Goal: Transaction & Acquisition: Subscribe to service/newsletter

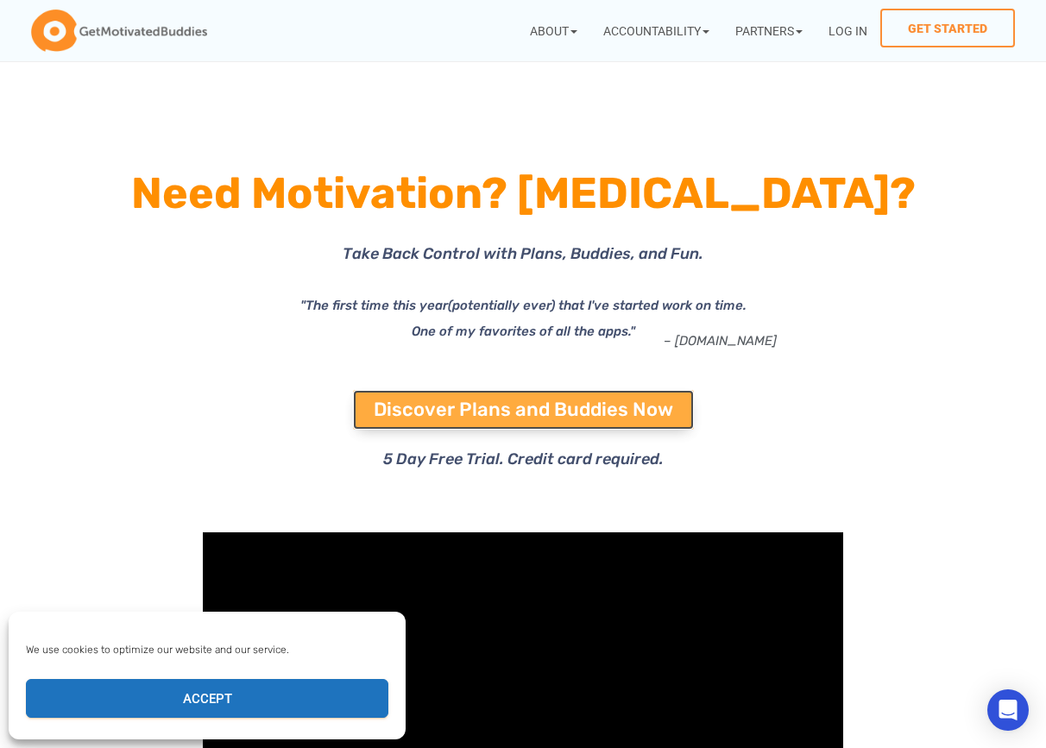
click at [426, 405] on span "Discover Plans and Buddies Now" at bounding box center [523, 409] width 299 height 19
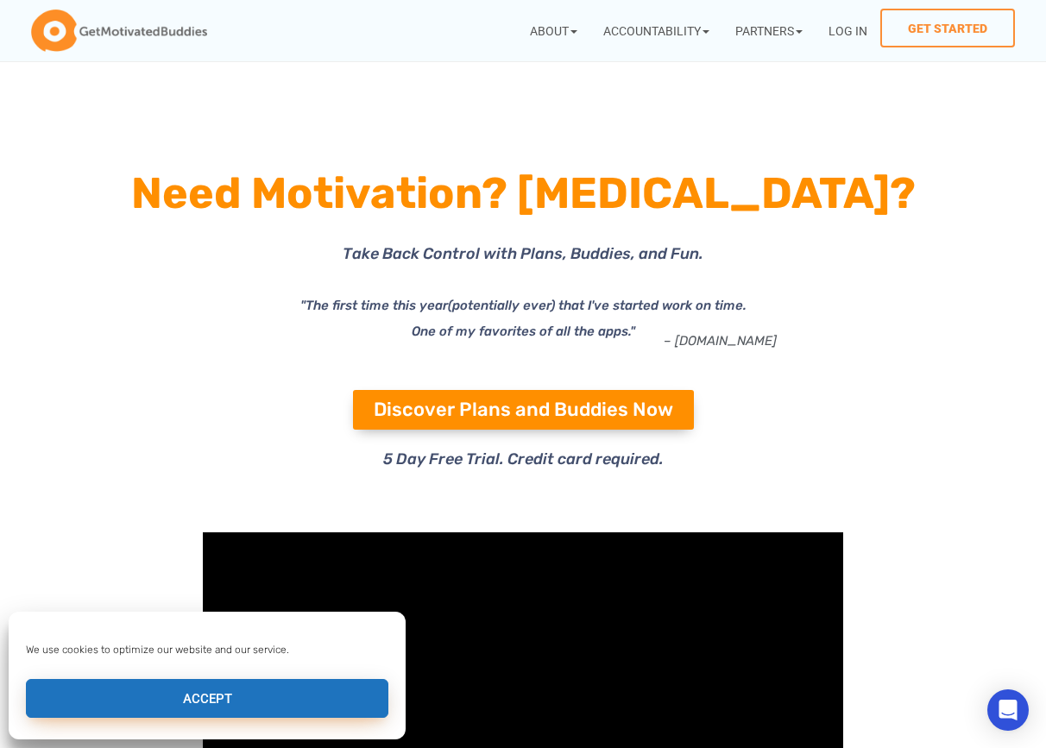
click at [181, 693] on button "Accept" at bounding box center [207, 698] width 362 height 39
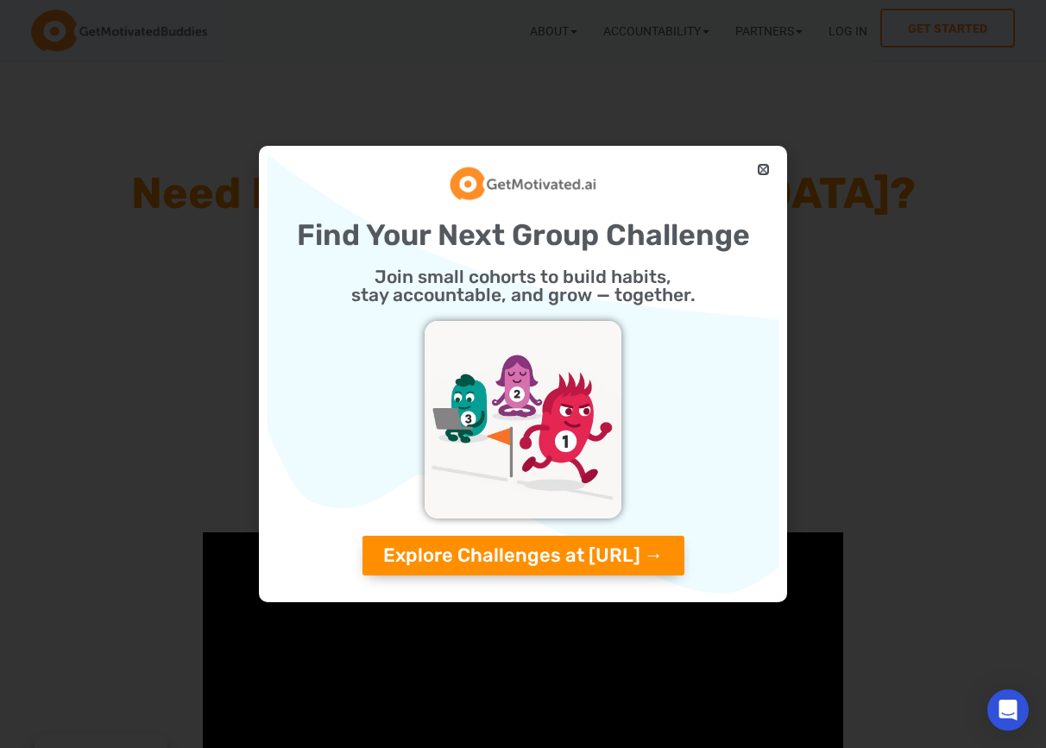
click at [763, 169] on icon "Close" at bounding box center [763, 169] width 13 height 13
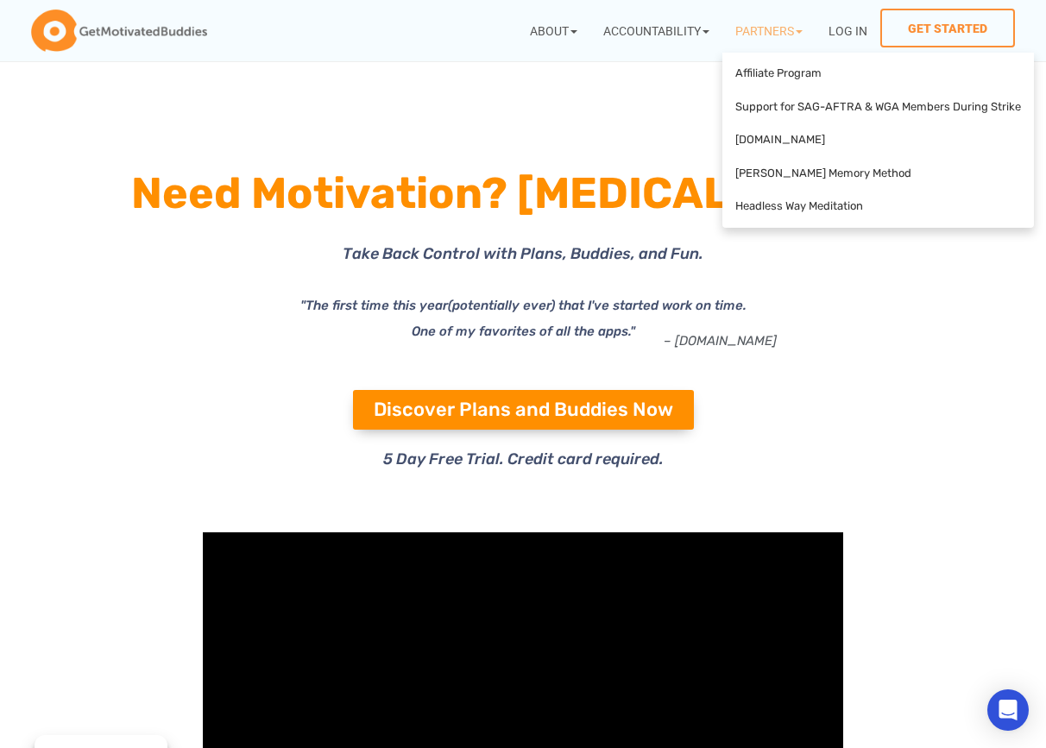
click at [757, 30] on link "Partners" at bounding box center [768, 31] width 93 height 44
